Goal: Task Accomplishment & Management: Manage account settings

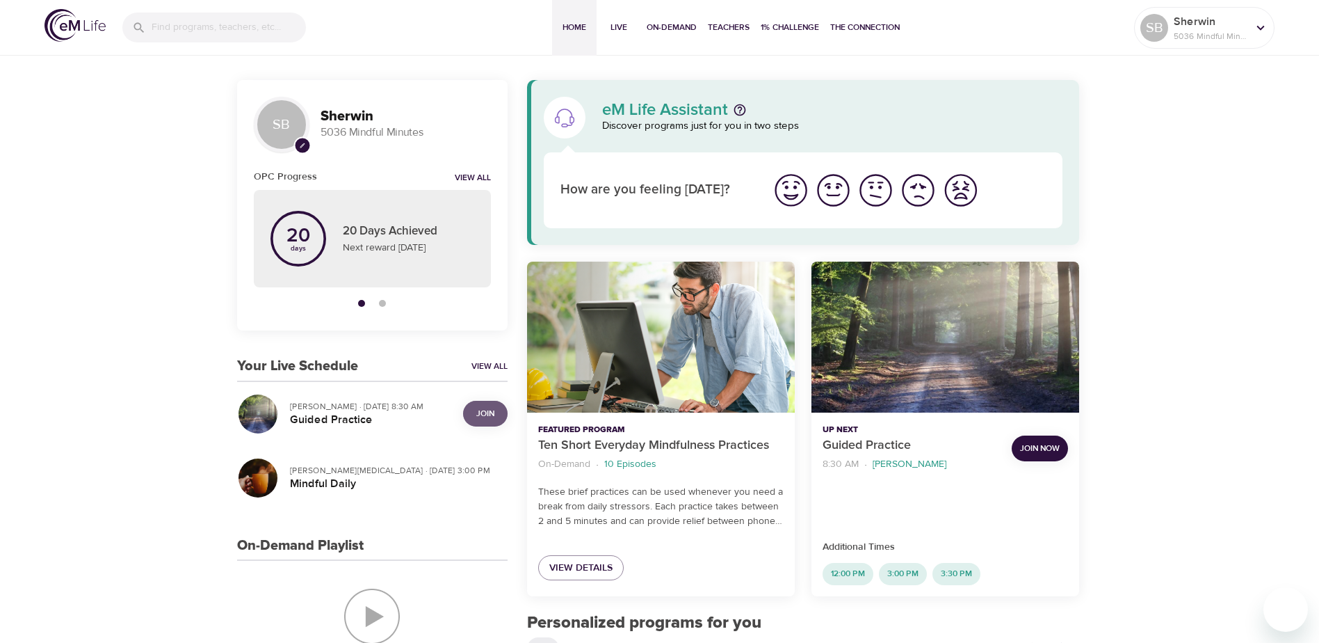
click at [488, 412] on span "Join" at bounding box center [485, 413] width 18 height 15
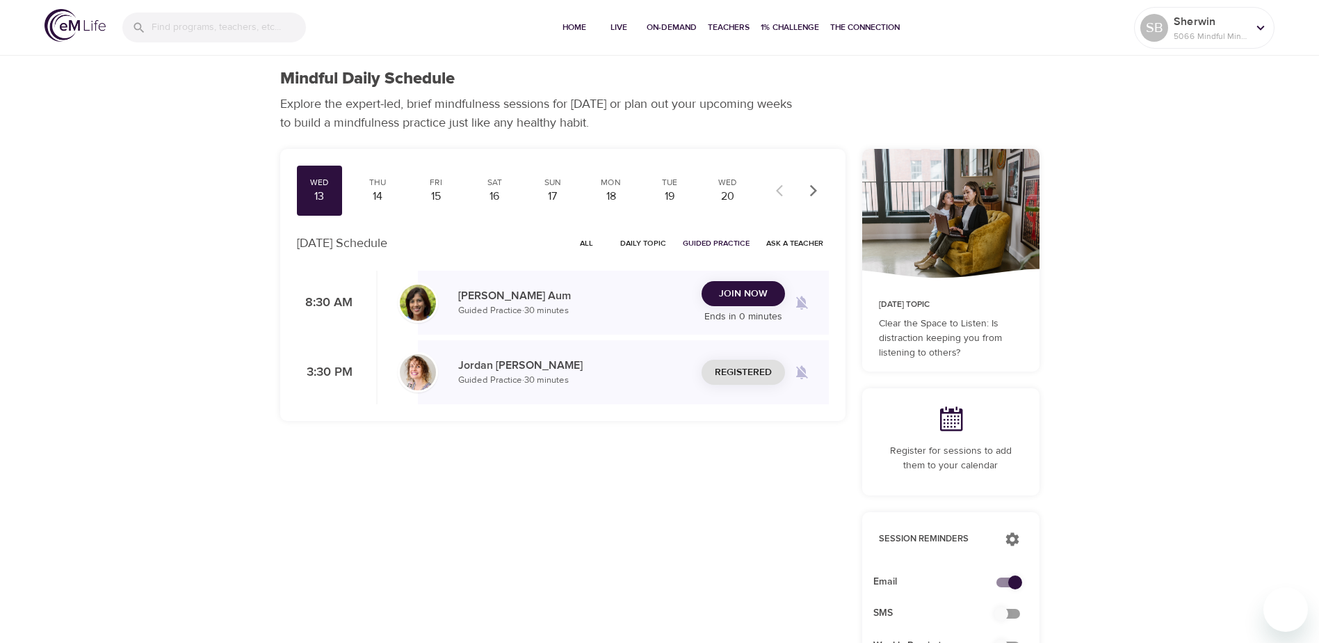
click at [1256, 33] on icon at bounding box center [1260, 27] width 15 height 15
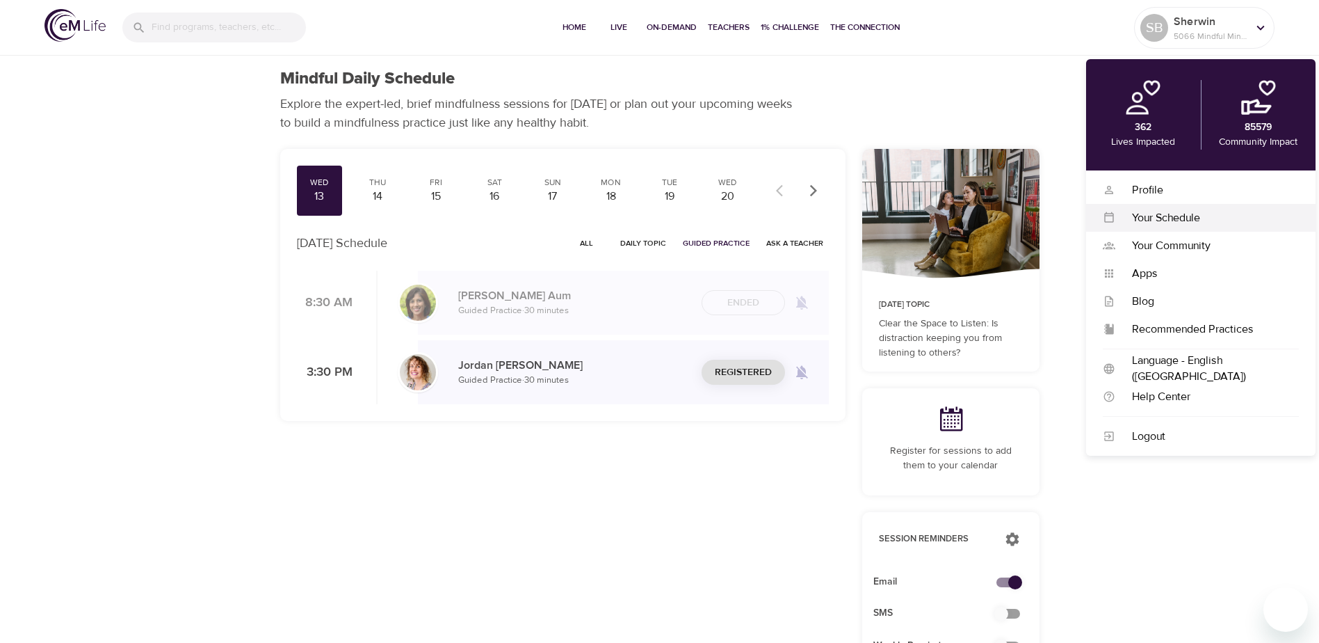
click at [1168, 214] on div "Your Schedule" at bounding box center [1208, 218] width 184 height 16
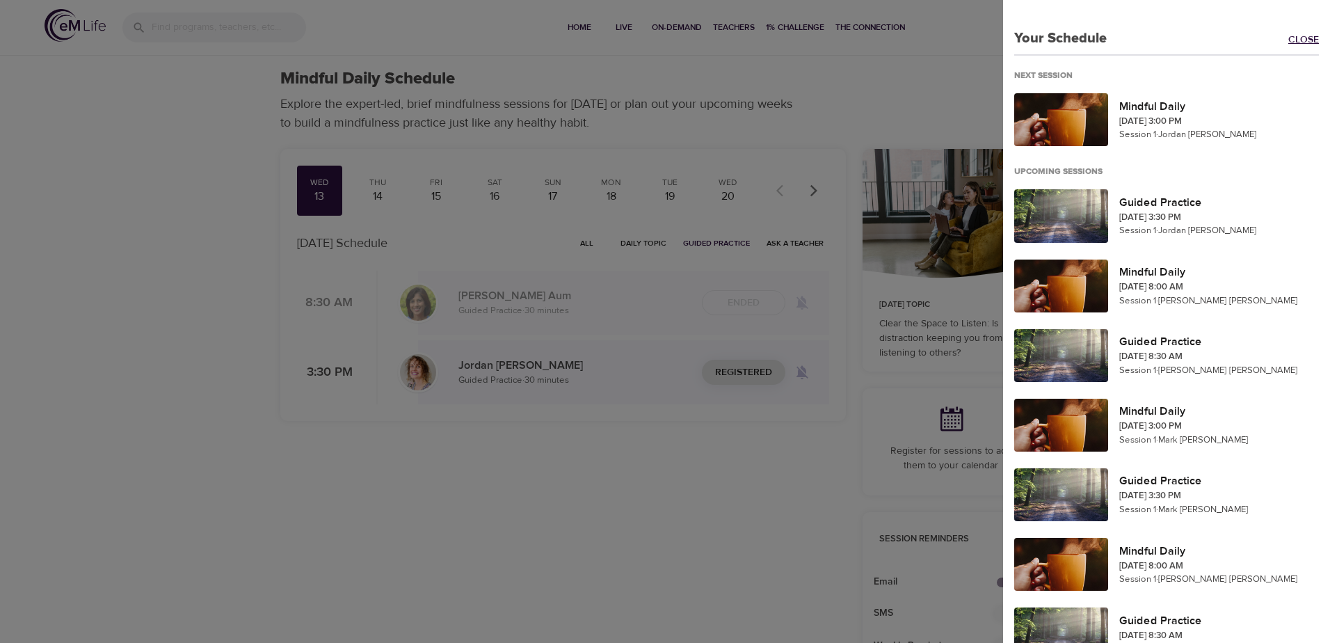
click at [1294, 38] on link "Close" at bounding box center [1309, 41] width 42 height 16
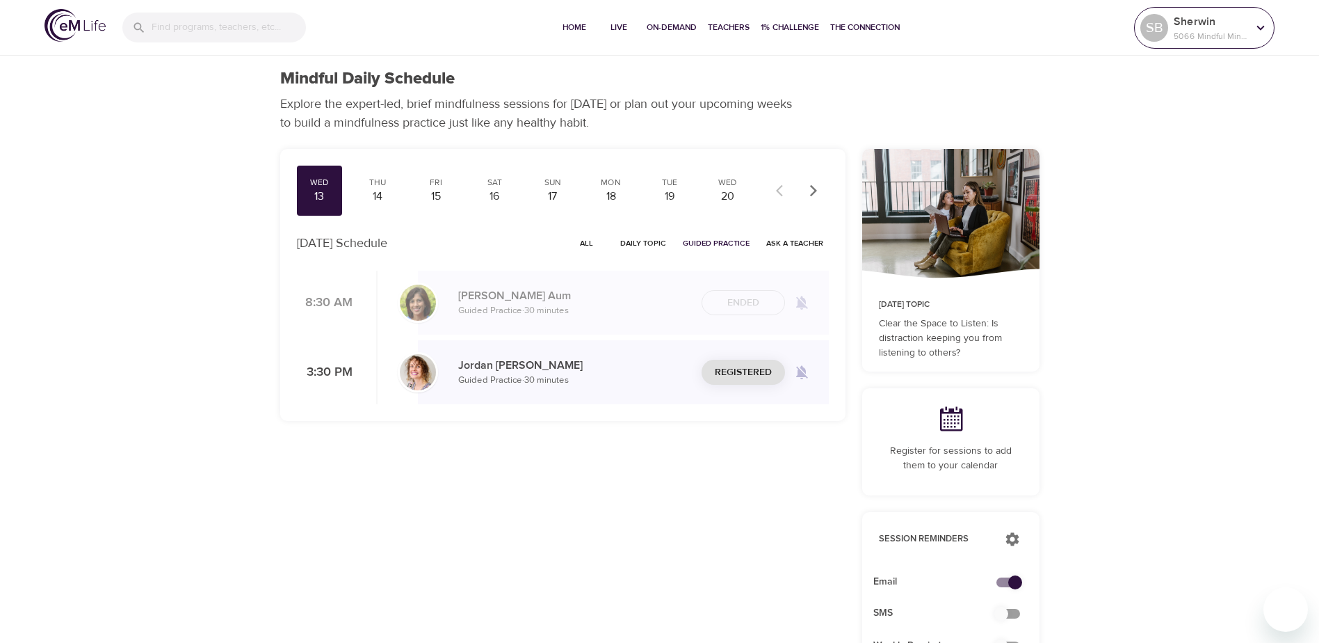
click at [1203, 25] on p "Sherwin" at bounding box center [1211, 21] width 74 height 17
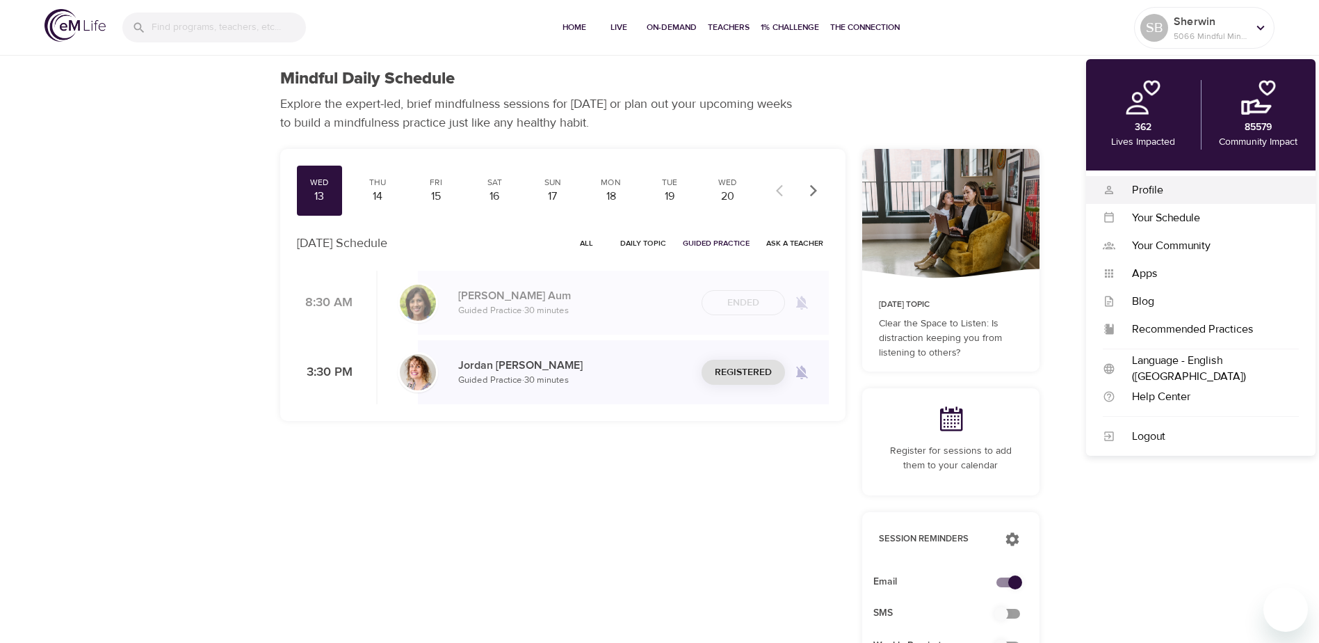
click at [1138, 192] on div "Profile" at bounding box center [1208, 190] width 184 height 16
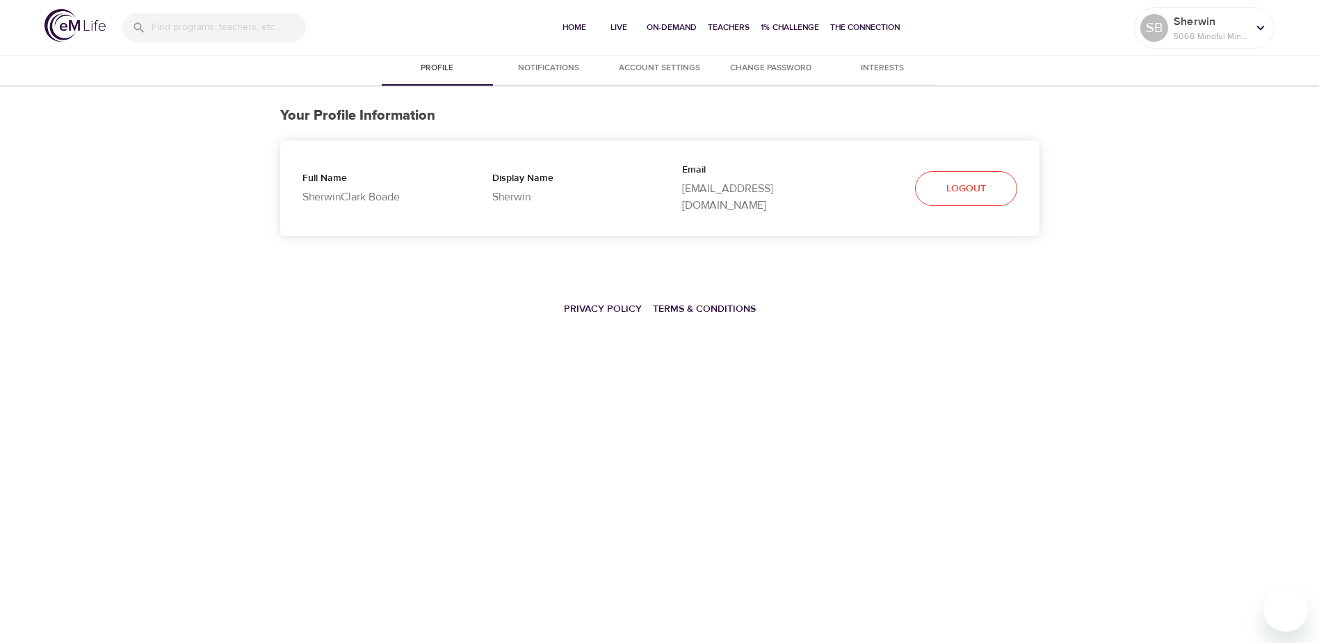
select select "10"
